Goal: Task Accomplishment & Management: Complete application form

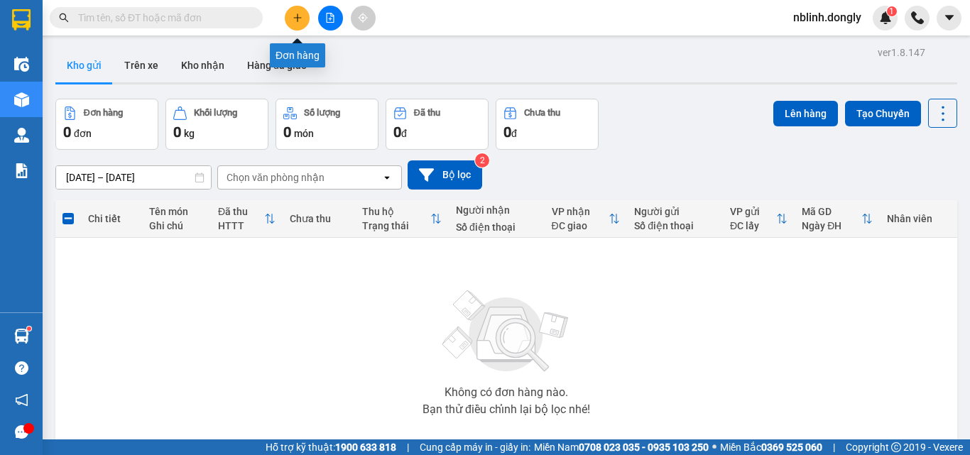
click at [299, 14] on icon "plus" at bounding box center [297, 18] width 10 height 10
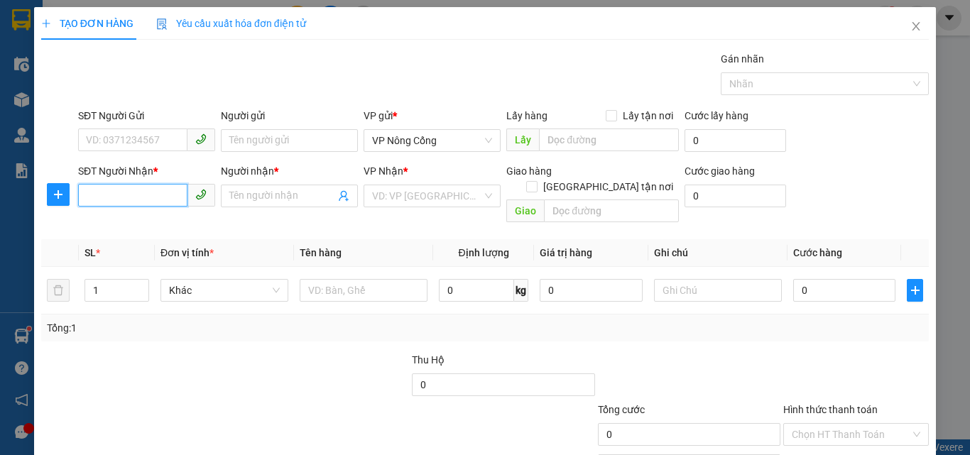
click at [97, 194] on input "SĐT Người Nhận *" at bounding box center [132, 195] width 109 height 23
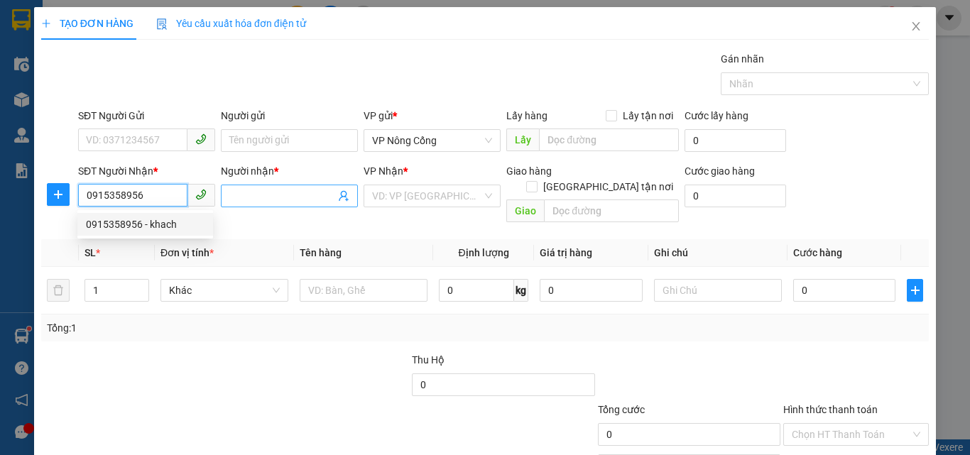
type input "0915358956"
click at [265, 197] on input "Người nhận *" at bounding box center [282, 196] width 106 height 16
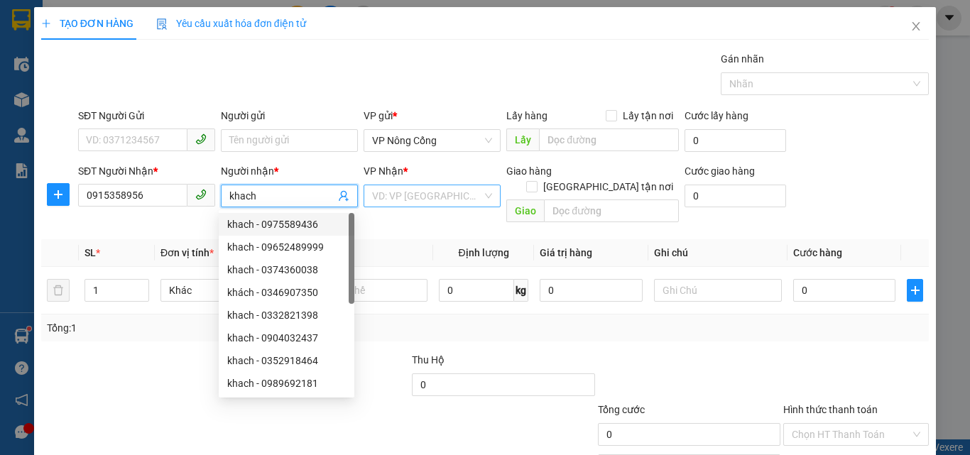
type input "khach"
click at [404, 201] on input "search" at bounding box center [427, 195] width 110 height 21
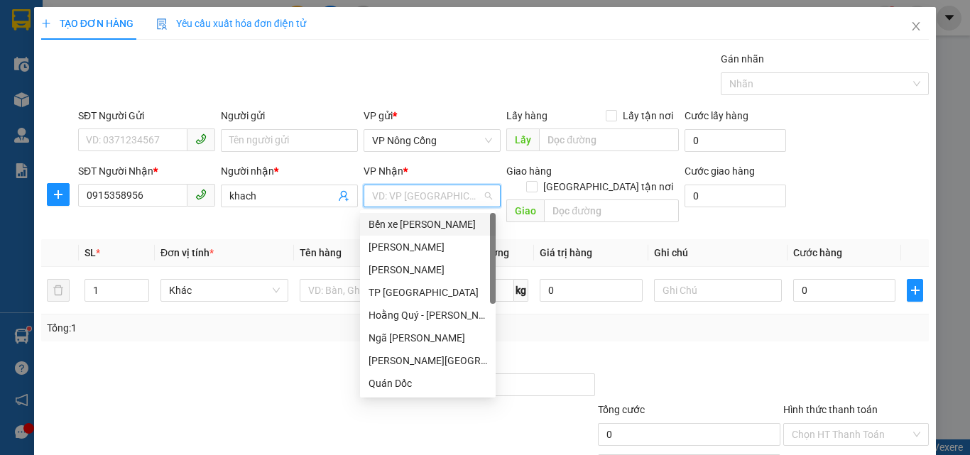
click at [407, 224] on div "Bến xe [PERSON_NAME]" at bounding box center [427, 224] width 119 height 16
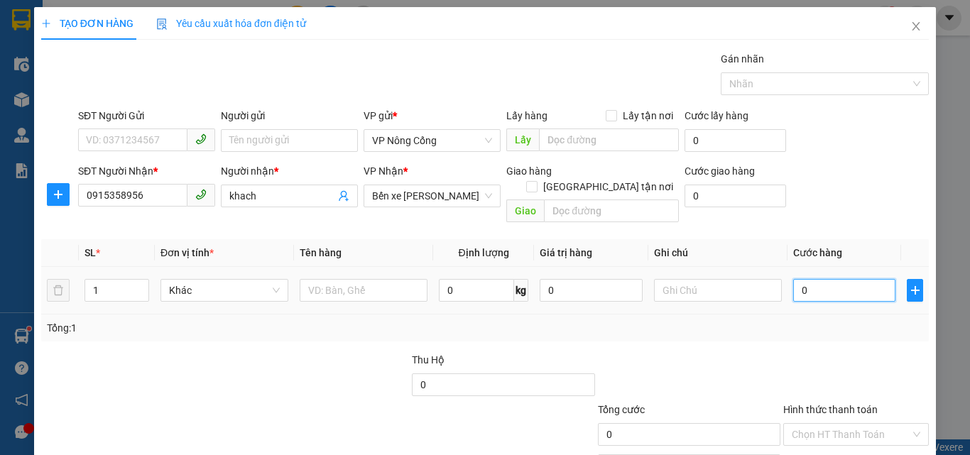
type input "3"
type input "30"
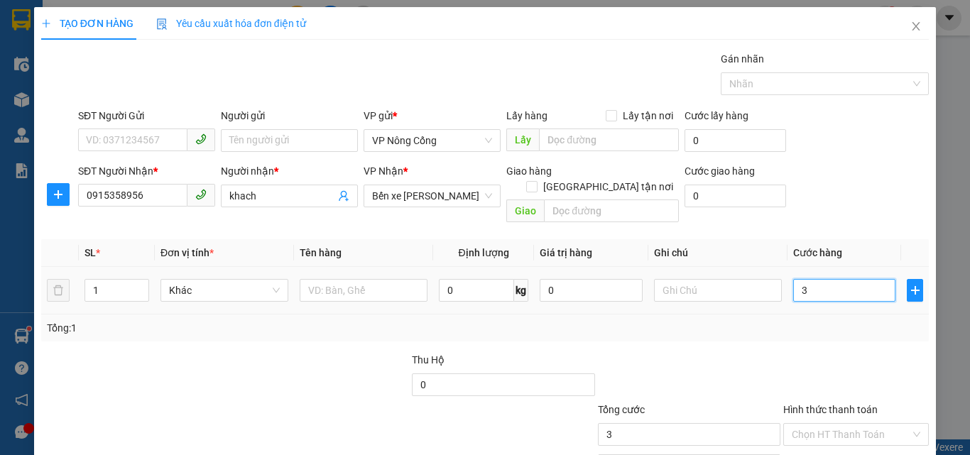
type input "30"
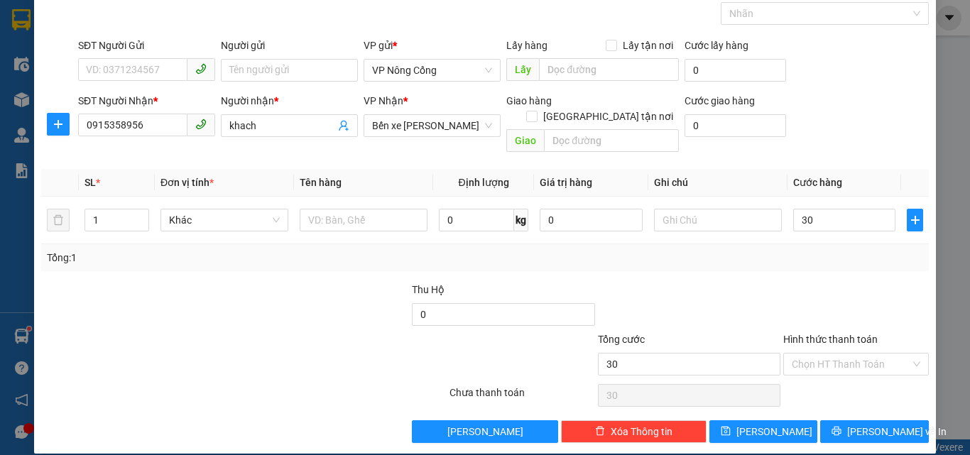
type input "30.000"
drag, startPoint x: 812, startPoint y: 321, endPoint x: 817, endPoint y: 353, distance: 33.0
click at [811, 334] on label "Hình thức thanh toán" at bounding box center [830, 339] width 94 height 11
click at [811, 353] on input "Hình thức thanh toán" at bounding box center [850, 363] width 119 height 21
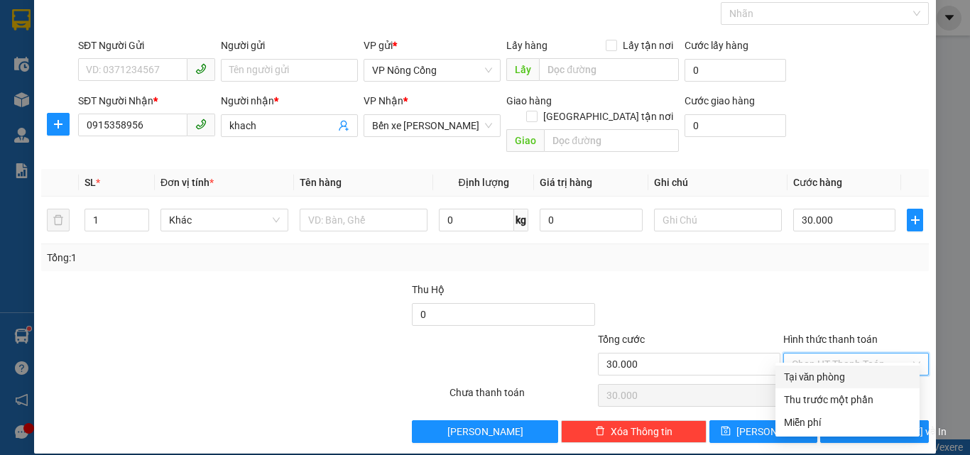
drag, startPoint x: 820, startPoint y: 371, endPoint x: 835, endPoint y: 390, distance: 24.3
click at [820, 372] on div "Tại văn phòng" at bounding box center [847, 377] width 127 height 16
type input "0"
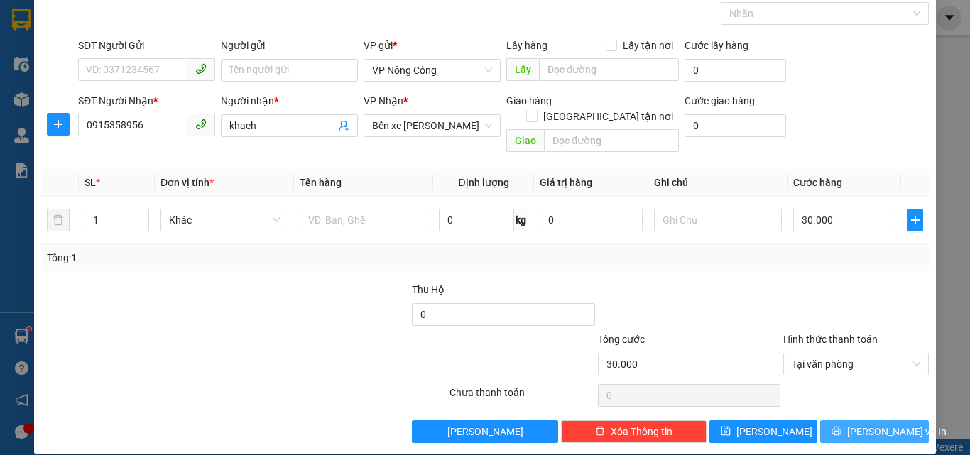
click at [862, 424] on span "[PERSON_NAME] và In" at bounding box center [896, 432] width 99 height 16
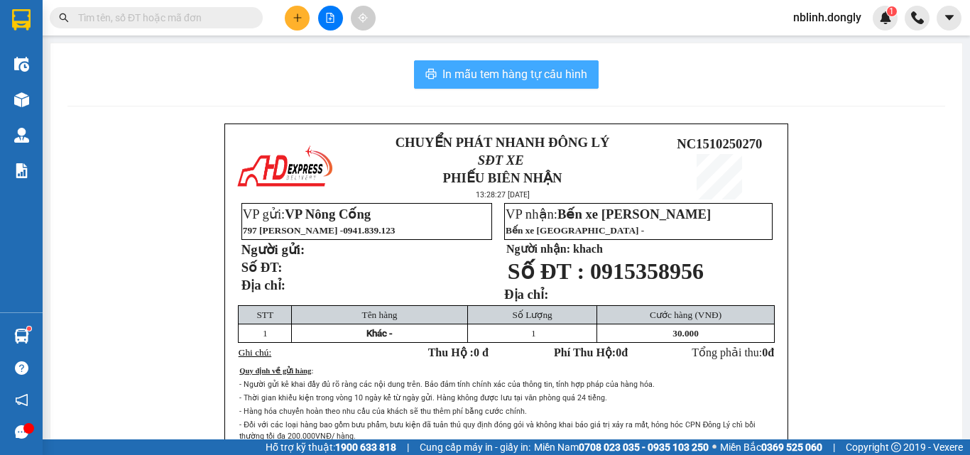
drag, startPoint x: 517, startPoint y: 75, endPoint x: 616, endPoint y: 211, distance: 168.7
click at [517, 78] on span "In mẫu tem hàng tự cấu hình" at bounding box center [514, 74] width 145 height 18
